Goal: Task Accomplishment & Management: Manage account settings

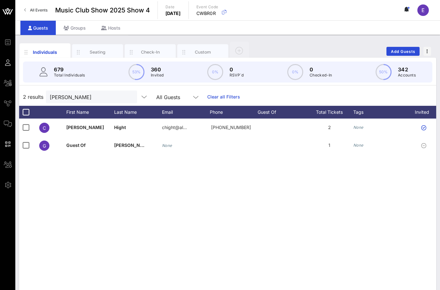
click at [30, 10] on span "All Events" at bounding box center [39, 10] width 18 height 5
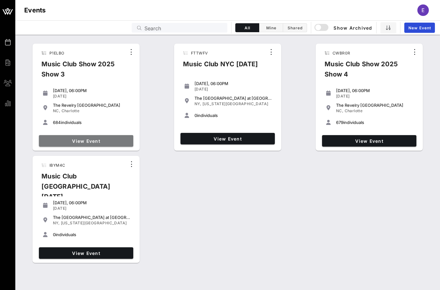
click at [86, 142] on span "View Event" at bounding box center [85, 140] width 89 height 5
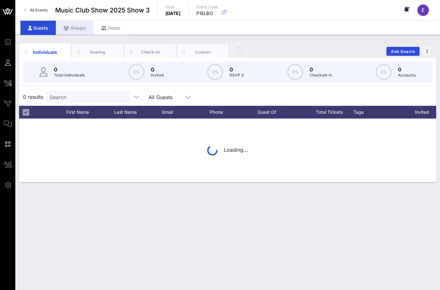
click at [78, 31] on div "Groups" at bounding box center [75, 28] width 38 height 14
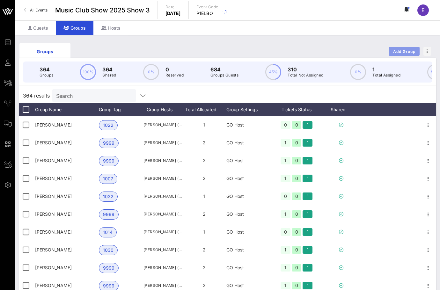
click at [402, 51] on span "Add Group" at bounding box center [403, 51] width 23 height 5
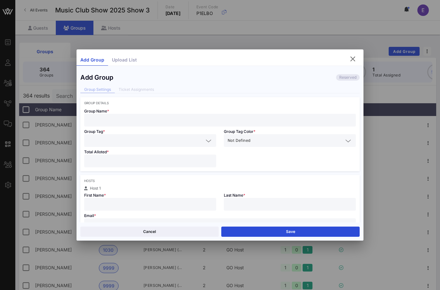
click at [175, 114] on div at bounding box center [220, 120] width 264 height 13
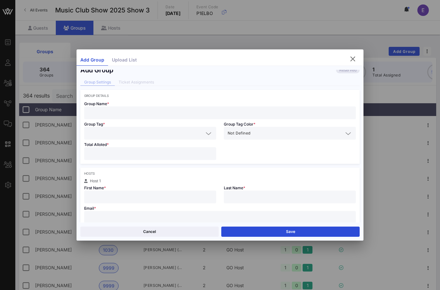
scroll to position [8, 0]
click at [137, 219] on input "text" at bounding box center [220, 217] width 264 height 8
paste input "[EMAIL_ADDRESS][DOMAIN_NAME]"
type input "[EMAIL_ADDRESS][DOMAIN_NAME]"
click at [134, 195] on input "text" at bounding box center [150, 196] width 124 height 8
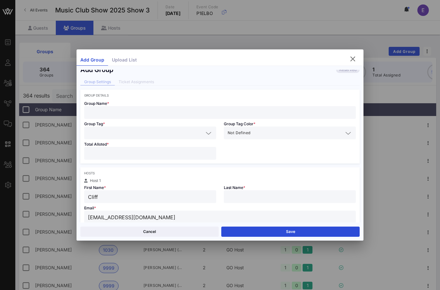
type input "Cliff"
type input "[PERSON_NAME]"
click at [107, 114] on input "text" at bounding box center [220, 112] width 264 height 8
type input "[PERSON_NAME]"
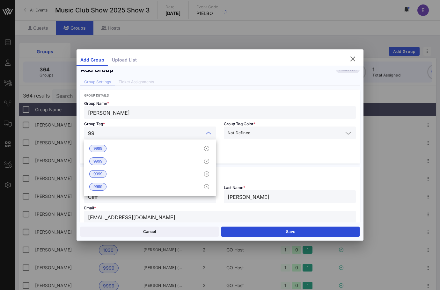
type input "9"
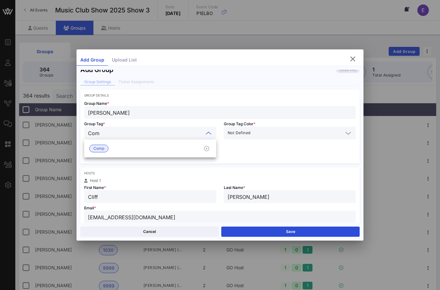
type input "Comp"
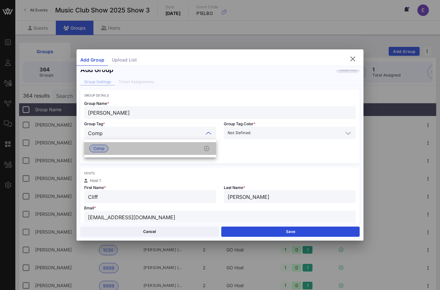
click at [106, 150] on span "Comp" at bounding box center [98, 149] width 19 height 8
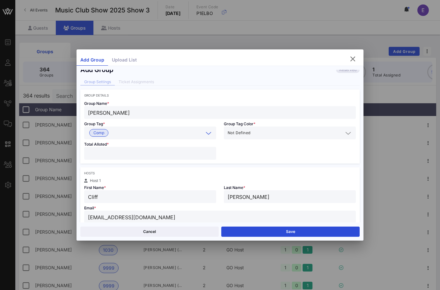
click at [106, 154] on input "number" at bounding box center [150, 153] width 124 height 8
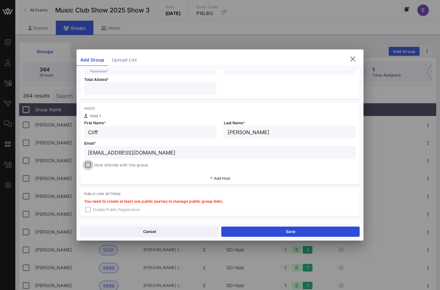
type input "*"
click at [90, 165] on div at bounding box center [87, 165] width 9 height 9
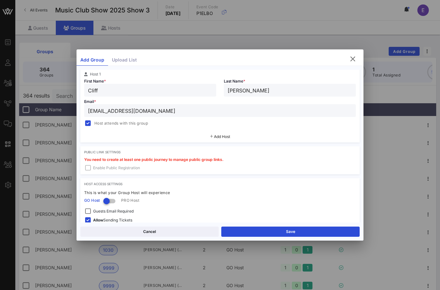
scroll to position [146, 0]
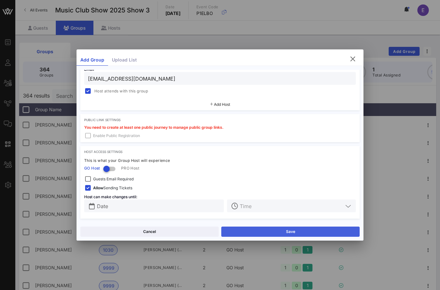
click at [226, 230] on button "Save" at bounding box center [290, 231] width 138 height 10
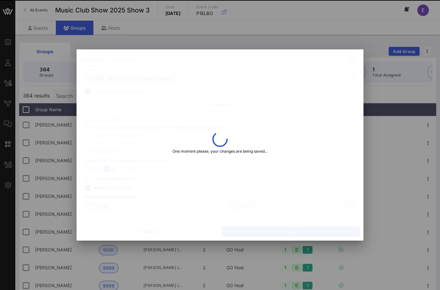
type input "[PERSON_NAME]"
type input "[EMAIL_ADDRESS][DOMAIN_NAME]"
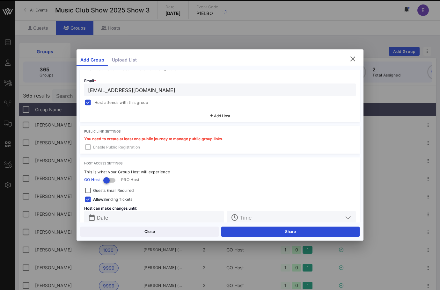
scroll to position [158, 0]
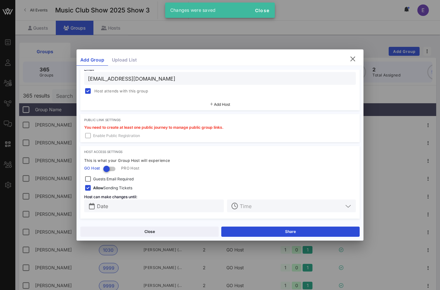
click at [237, 225] on div "Close Share" at bounding box center [219, 231] width 287 height 18
click at [237, 228] on button "Share" at bounding box center [290, 231] width 138 height 10
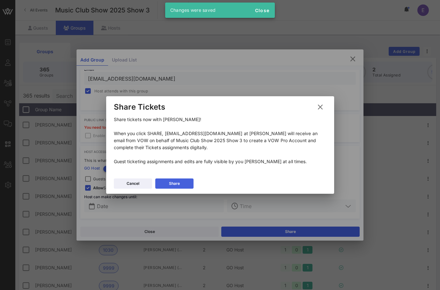
click at [188, 181] on button "Share" at bounding box center [174, 183] width 38 height 10
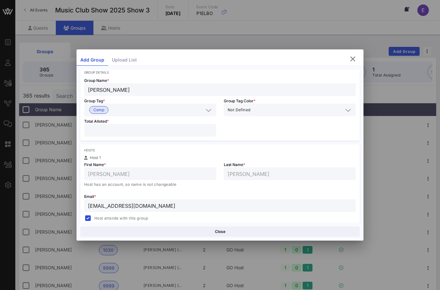
scroll to position [0, 0]
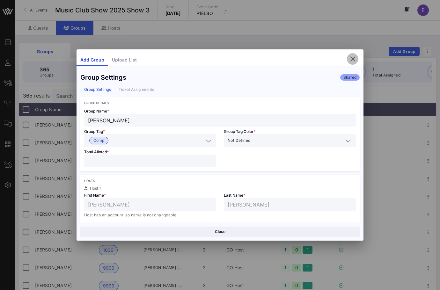
click at [352, 57] on icon "button" at bounding box center [352, 59] width 8 height 8
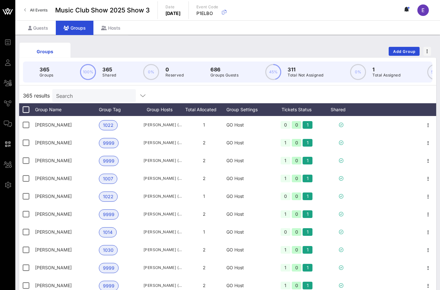
click at [30, 8] on span "All Events" at bounding box center [39, 10] width 18 height 5
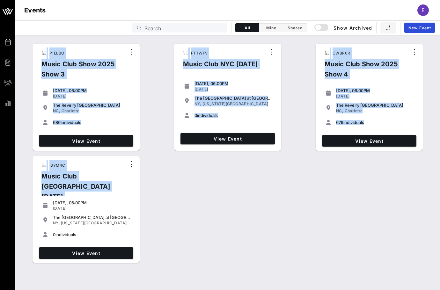
drag, startPoint x: 93, startPoint y: 45, endPoint x: 162, endPoint y: 184, distance: 155.8
click at [162, 184] on div "P1ELBO Music Club Show 2025 Show 3 [DATE], 06:00PM [DATE] The [GEOGRAPHIC_DATA]…" at bounding box center [227, 153] width 424 height 225
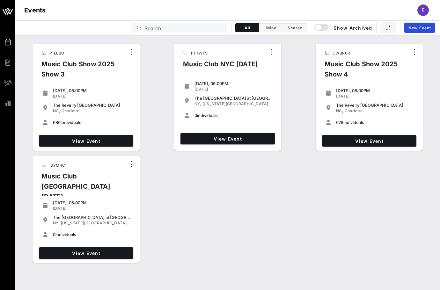
click at [123, 134] on div "View Event" at bounding box center [85, 140] width 99 height 17
click at [122, 137] on link "View Event" at bounding box center [86, 140] width 94 height 11
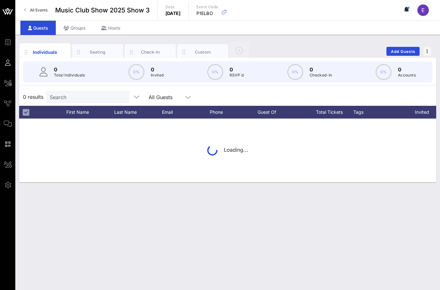
click at [81, 74] on p "Total Individuals" at bounding box center [69, 75] width 31 height 6
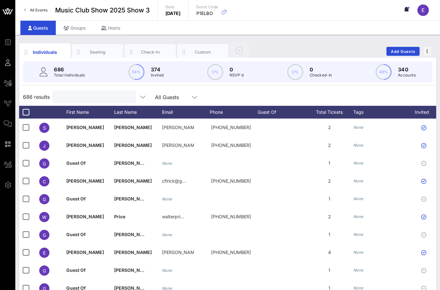
click at [71, 98] on input "text" at bounding box center [93, 97] width 75 height 8
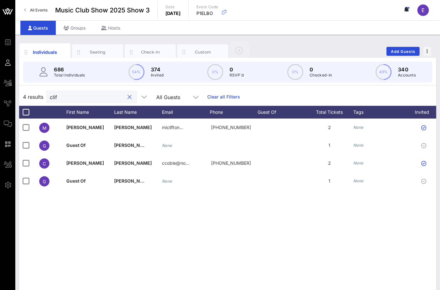
type input "cliff"
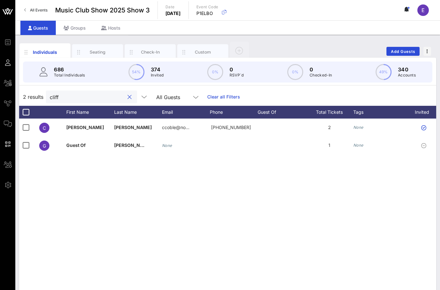
click at [127, 96] on button "clear icon" at bounding box center [129, 97] width 4 height 6
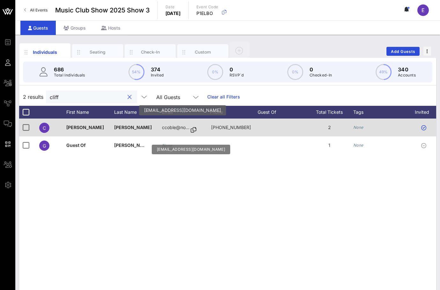
type input "cliff"
click at [175, 129] on p "ccoble@no…" at bounding box center [175, 127] width 27 height 18
click at [193, 130] on icon at bounding box center [193, 130] width 6 height 1
